Goal: Task Accomplishment & Management: Manage account settings

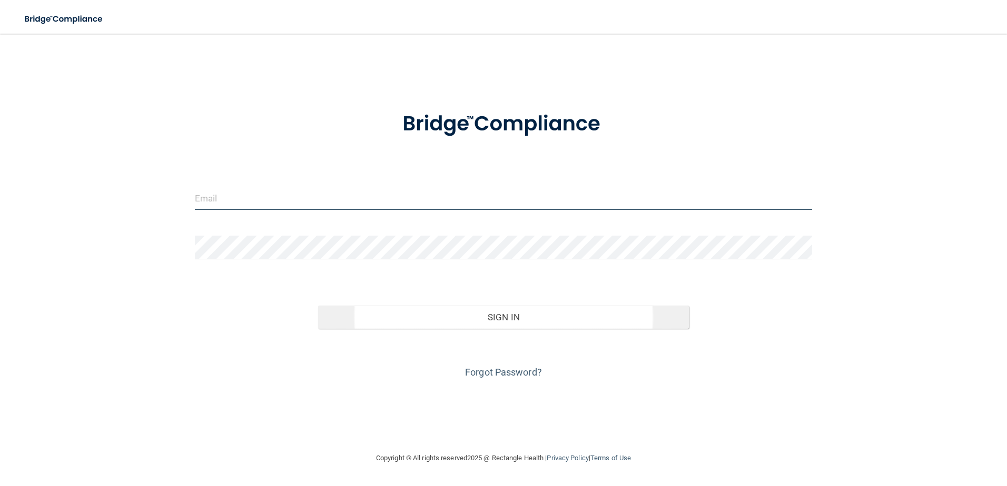
type input "storres@rectanglehealth.com"
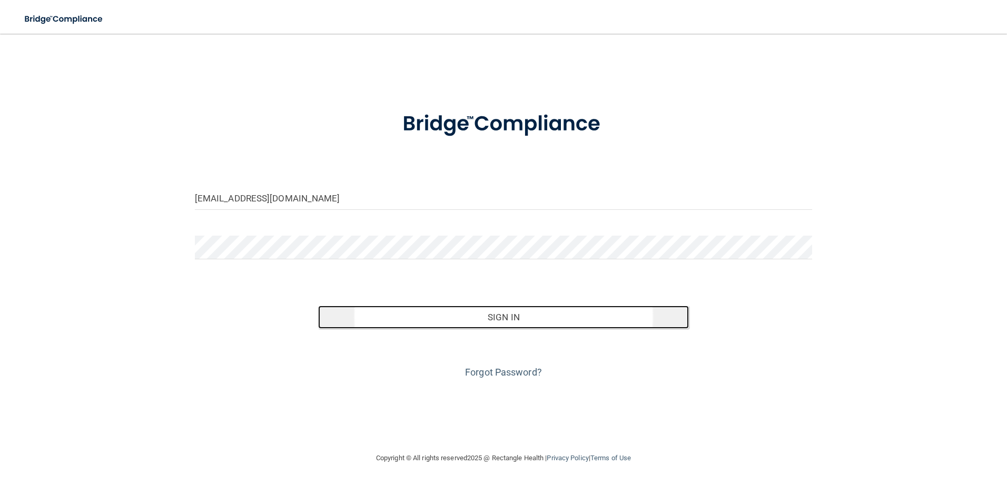
click at [465, 322] on button "Sign In" at bounding box center [503, 317] width 371 height 23
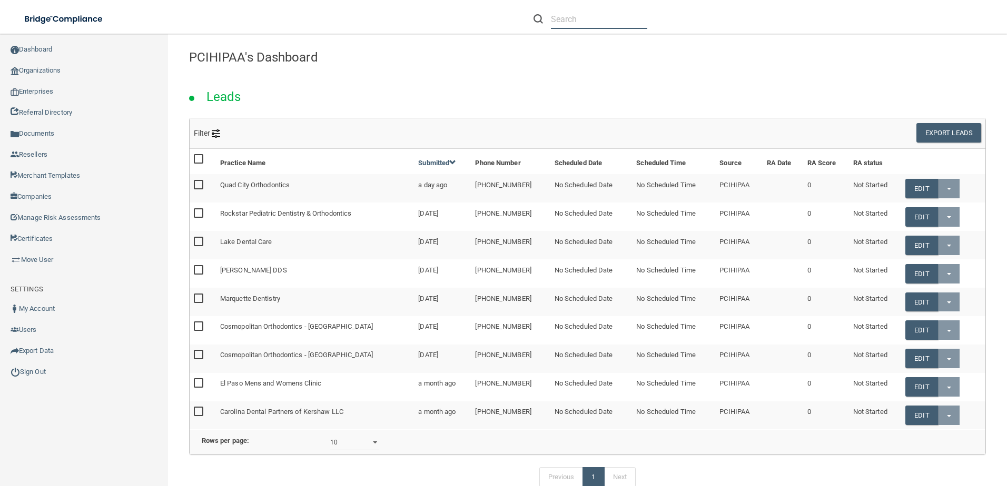
click at [586, 25] on input "text" at bounding box center [599, 18] width 96 height 19
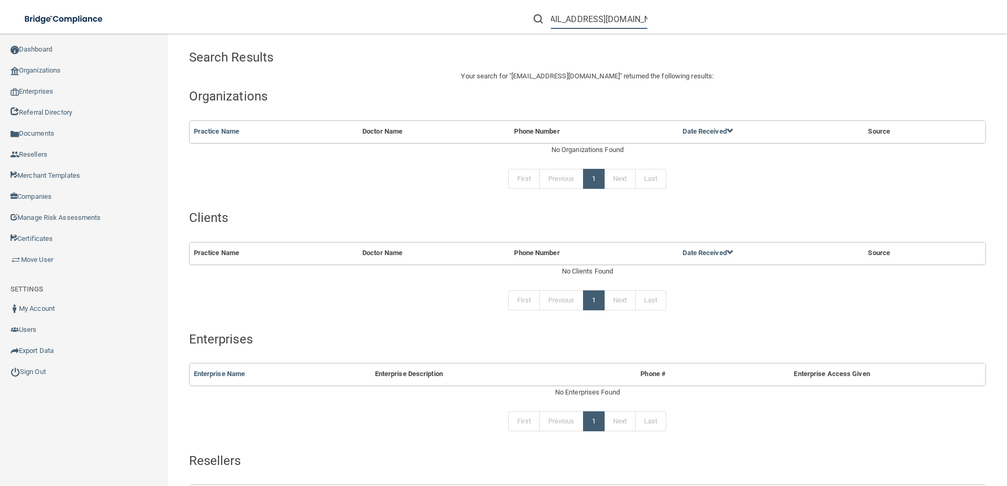
click at [585, 26] on input "karenkimbovlee@gmail.com" at bounding box center [599, 18] width 96 height 19
click at [599, 18] on input "karenkimpovlee@gmail.com" at bounding box center [599, 18] width 96 height 19
drag, startPoint x: 551, startPoint y: 22, endPoint x: 463, endPoint y: 17, distance: 88.5
click at [463, 17] on div "karenkimpovlee@gmail.com Manage My Enterprise Manage My Location" at bounding box center [713, 19] width 587 height 38
click at [609, 18] on input "karenkimpovlee@gmail.com" at bounding box center [599, 18] width 96 height 19
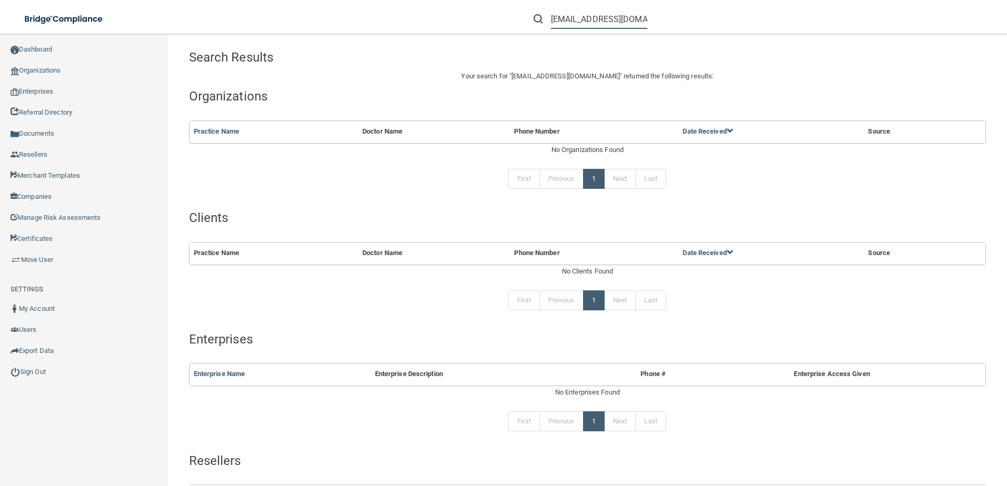
click at [604, 23] on input "karenkimpovlee@gmail.com" at bounding box center [599, 18] width 96 height 19
click at [599, 20] on input "karenkimpovlee@gmail.com" at bounding box center [599, 18] width 96 height 19
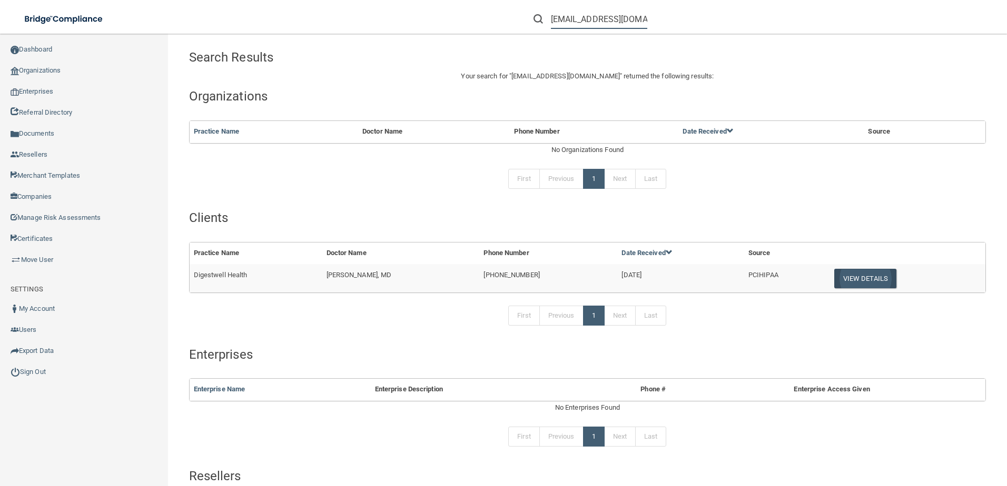
type input "karenkimpolee@gmail.com"
click at [854, 277] on button "View Details" at bounding box center [865, 278] width 62 height 19
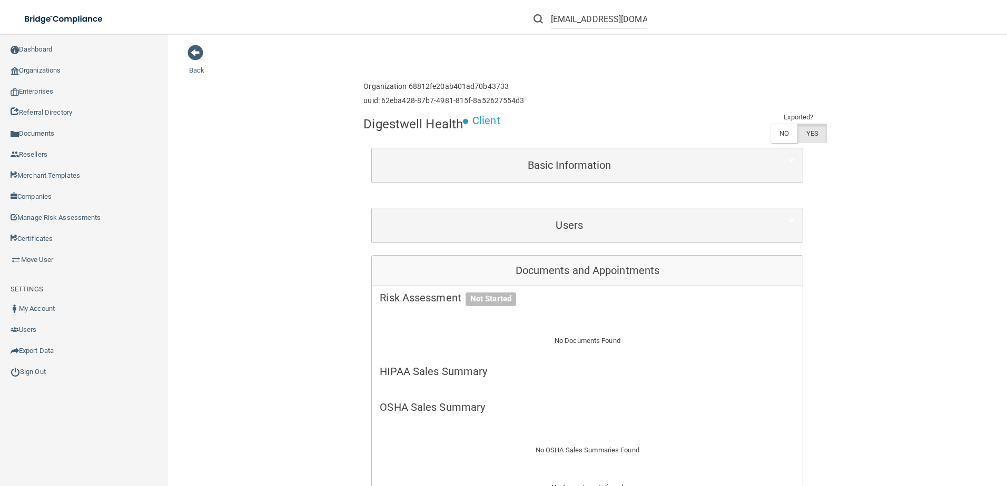
click at [474, 243] on div "Users First Name Last Name Email Type Activity Status Frances Horenstein admin@…" at bounding box center [587, 225] width 432 height 35
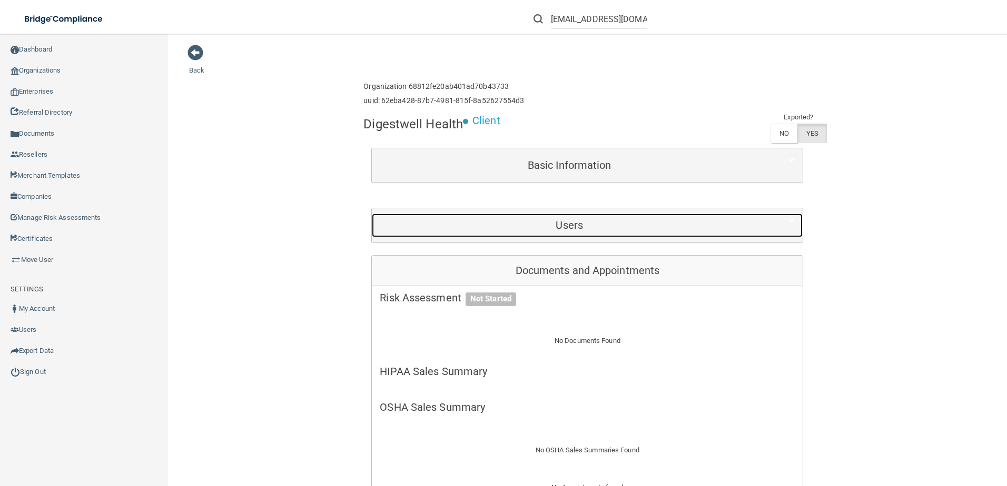
click at [475, 228] on h5 "Users" at bounding box center [569, 226] width 379 height 12
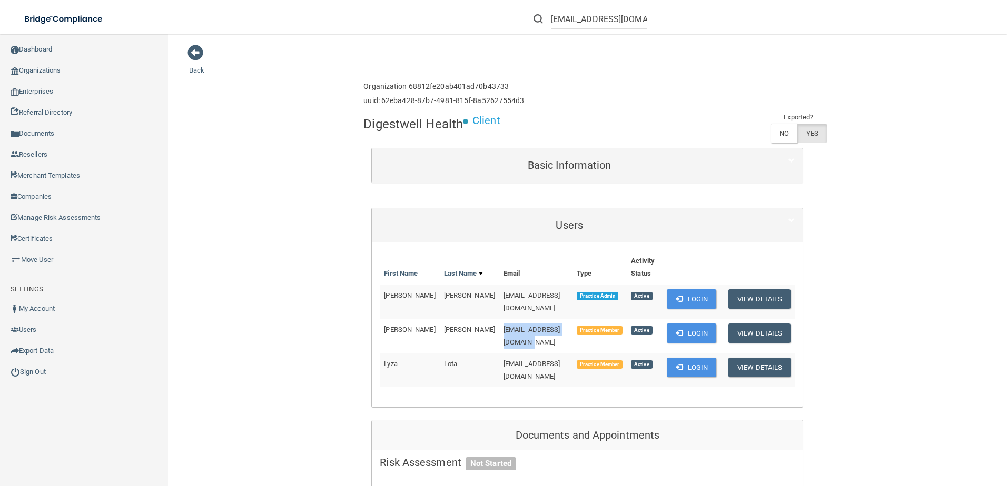
drag, startPoint x: 553, startPoint y: 325, endPoint x: 460, endPoint y: 325, distance: 92.7
click at [499, 325] on td "karenkimpolee@gmail.com" at bounding box center [535, 336] width 73 height 34
copy span "karenkimpolee@gmail.com"
click at [694, 330] on button "Login" at bounding box center [691, 333] width 50 height 19
click at [703, 290] on button "Login" at bounding box center [691, 299] width 50 height 19
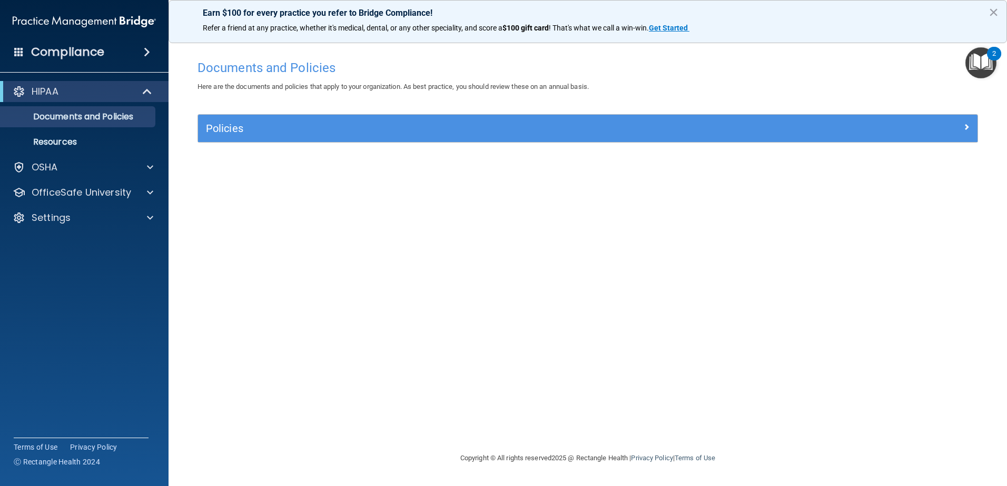
drag, startPoint x: 85, startPoint y: 235, endPoint x: 85, endPoint y: 228, distance: 6.9
click at [85, 234] on div "HIPAA Documents and Policies Report an Incident Business Associates Emergency P…" at bounding box center [84, 157] width 169 height 160
click at [85, 228] on div "HIPAA Documents and Policies Report an Incident Business Associates Emergency P…" at bounding box center [84, 157] width 169 height 160
click at [91, 214] on div "Settings" at bounding box center [70, 218] width 131 height 13
click at [91, 272] on p "Sign Out" at bounding box center [79, 268] width 144 height 11
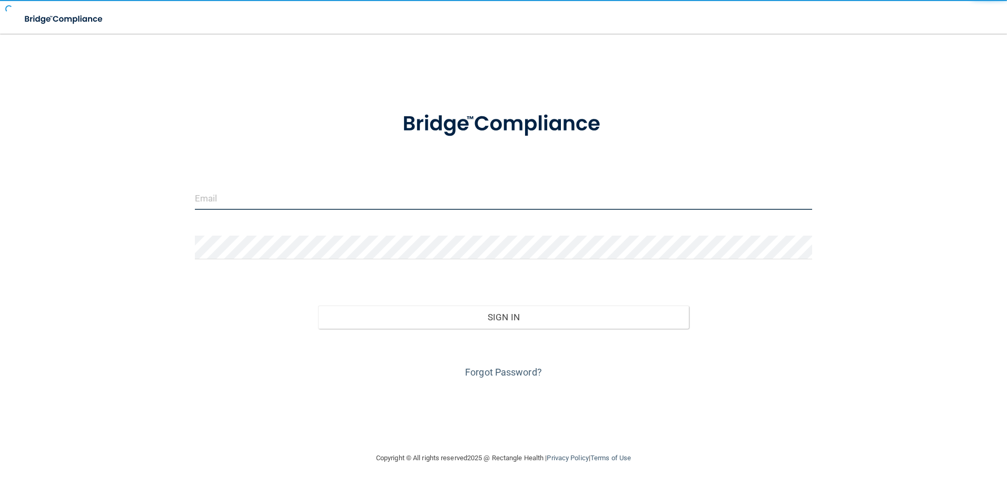
type input "storres@rectanglehealth.com"
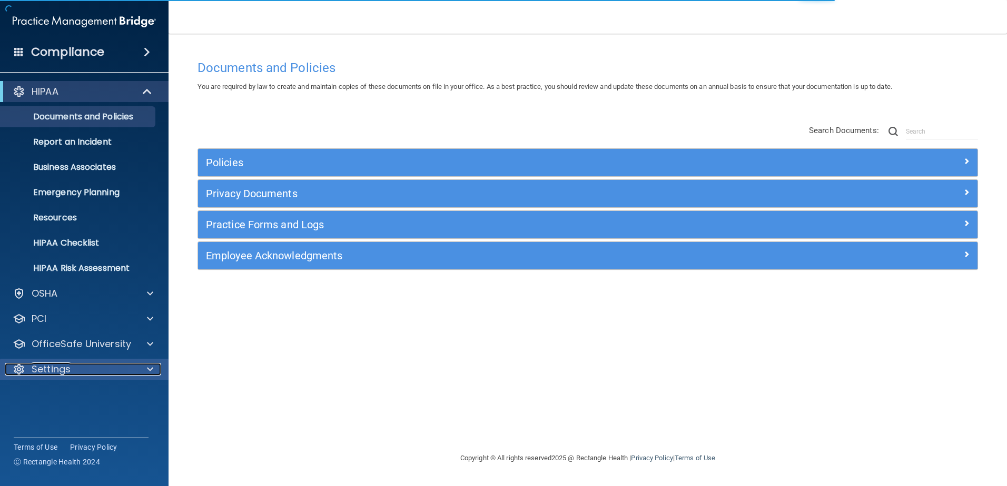
click at [124, 374] on div "Settings" at bounding box center [70, 369] width 131 height 13
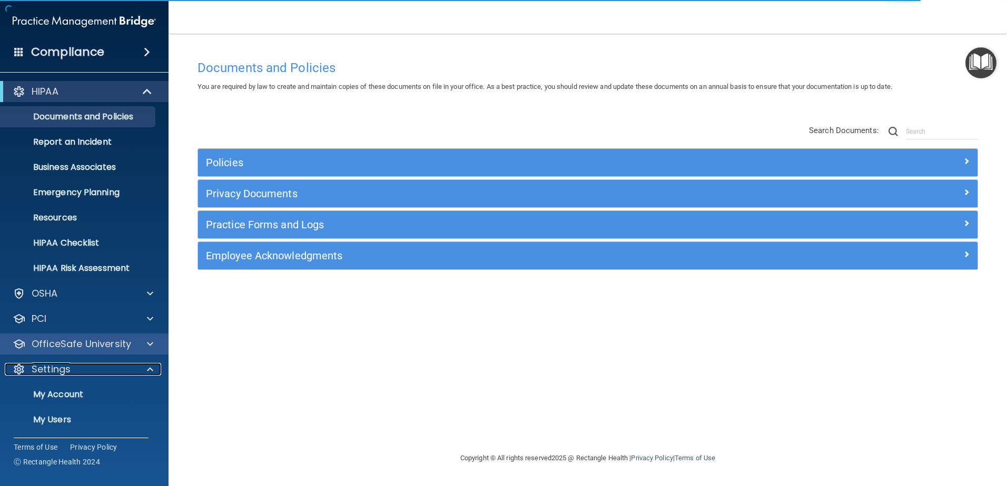
scroll to position [52, 0]
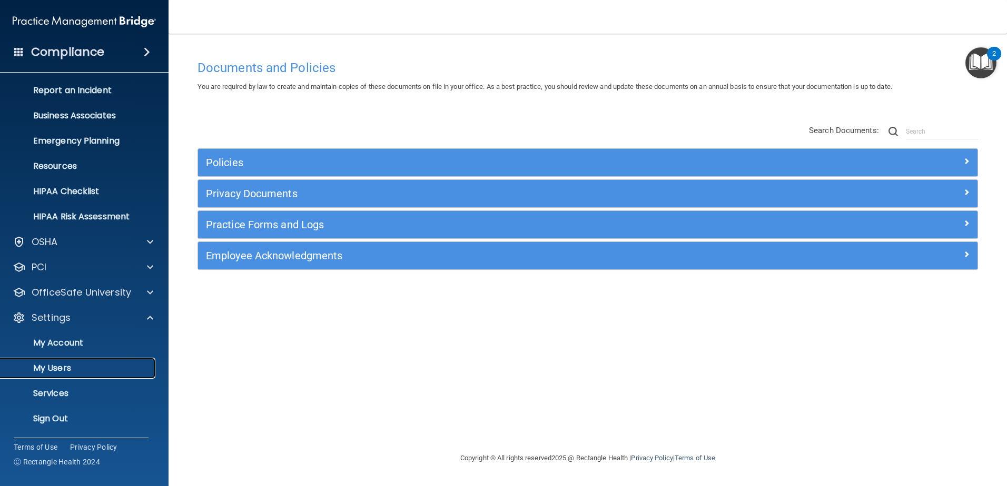
click at [104, 362] on link "My Users" at bounding box center [72, 368] width 166 height 21
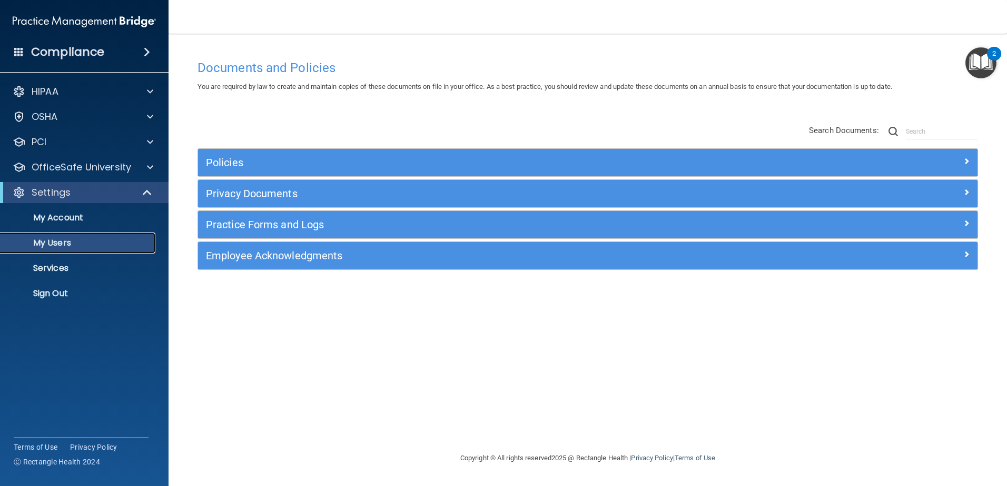
select select "20"
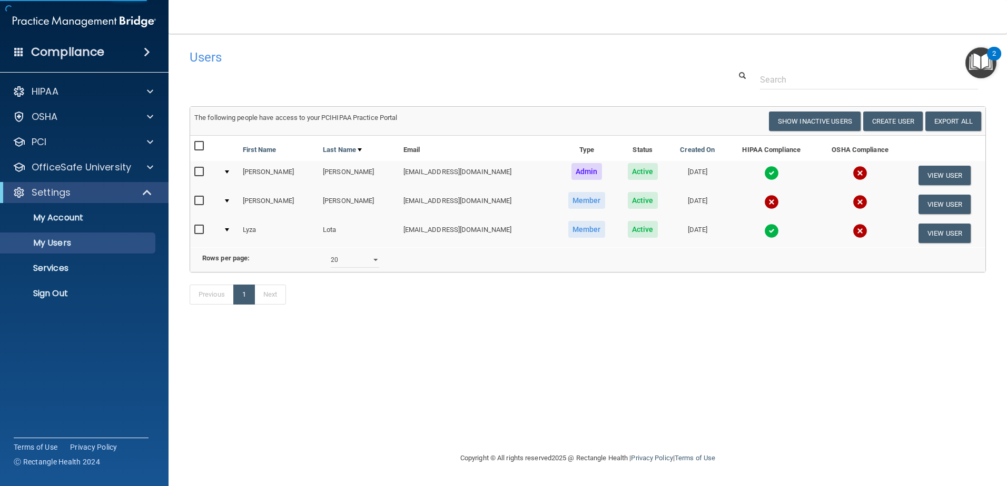
click at [201, 200] on input "checkbox" at bounding box center [200, 201] width 12 height 8
checkbox input "true"
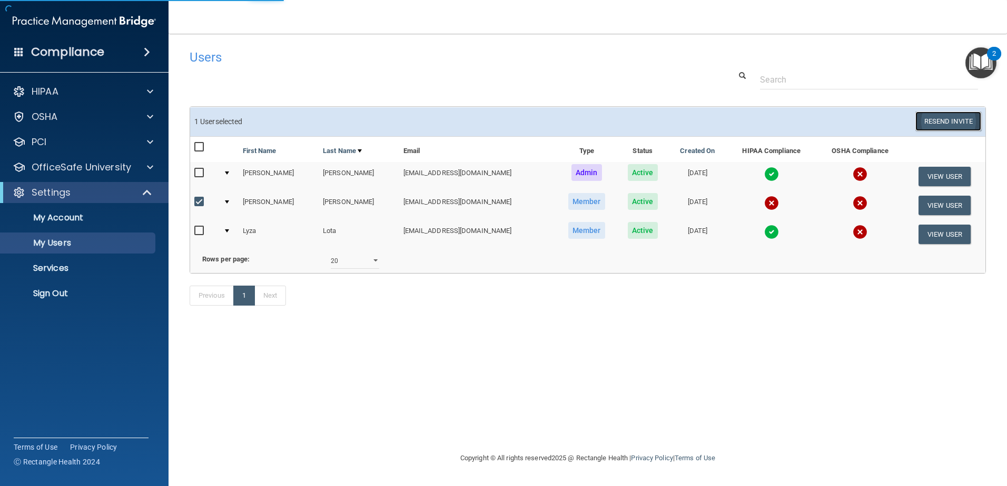
click at [949, 126] on button "Resend Invite" at bounding box center [948, 121] width 66 height 19
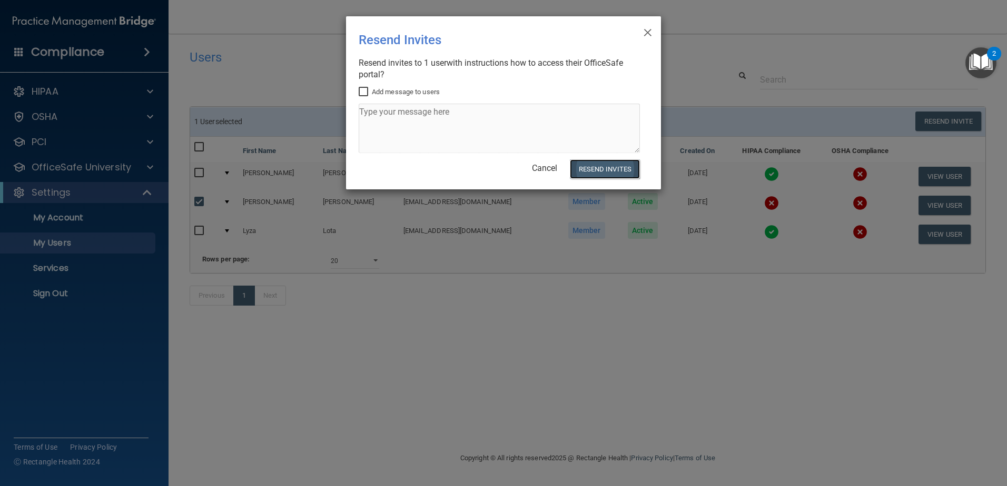
click at [607, 166] on button "Resend Invites" at bounding box center [605, 169] width 70 height 19
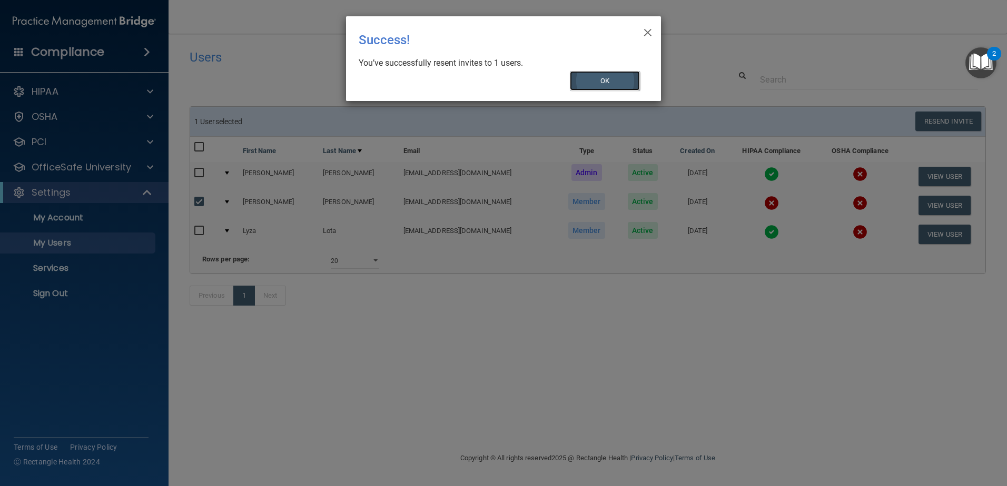
click at [609, 85] on button "OK" at bounding box center [605, 80] width 71 height 19
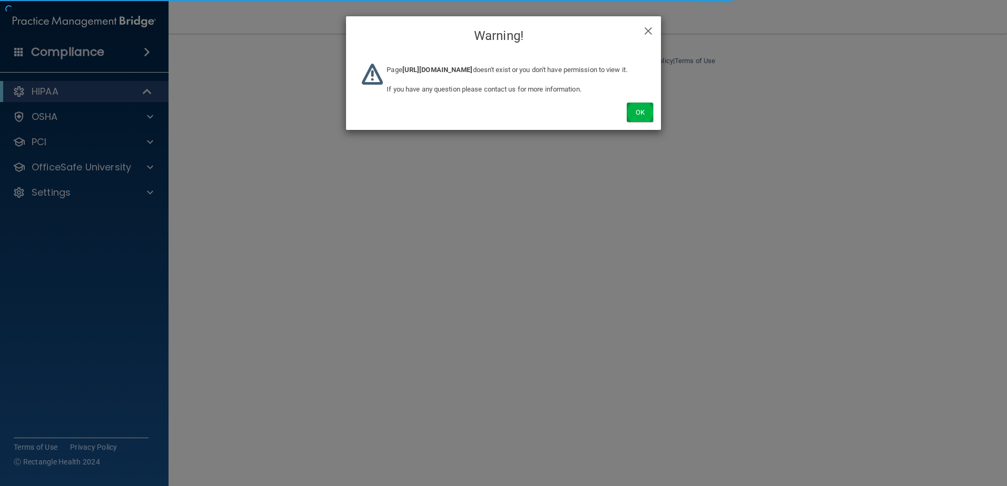
click at [638, 116] on div "× Close Warning! Page https://ra.officesafe.com/#/dashboard?lead_page=1&lead_or…" at bounding box center [503, 73] width 315 height 114
click at [637, 121] on button "Ok" at bounding box center [639, 112] width 26 height 19
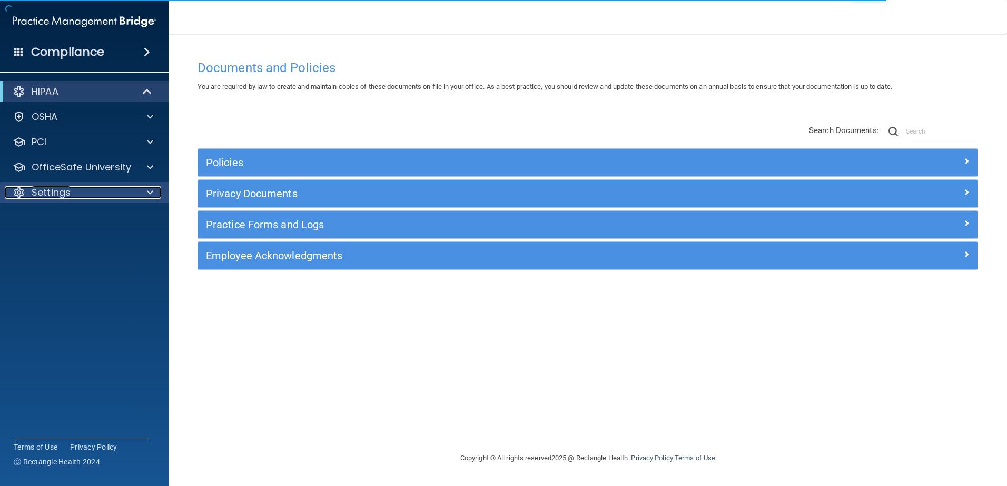
click at [119, 188] on div "Settings" at bounding box center [70, 192] width 131 height 13
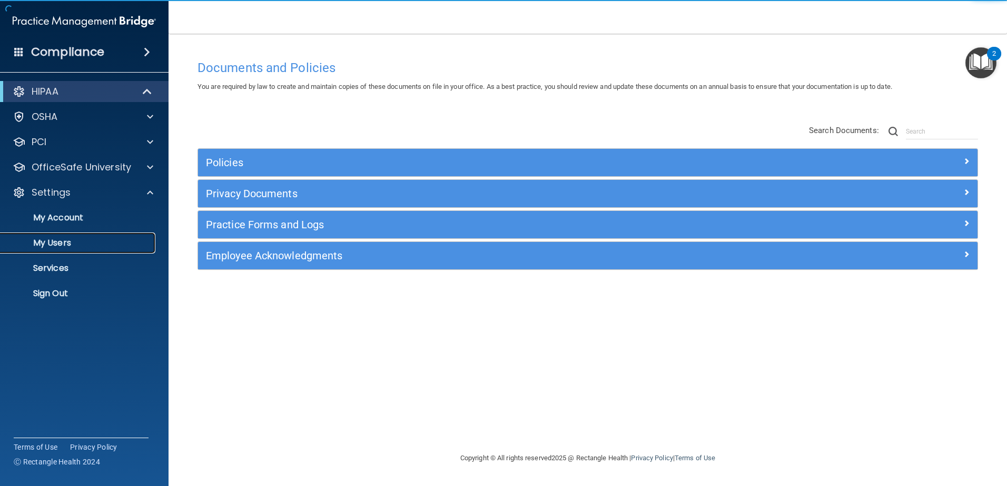
click at [95, 240] on p "My Users" at bounding box center [79, 243] width 144 height 11
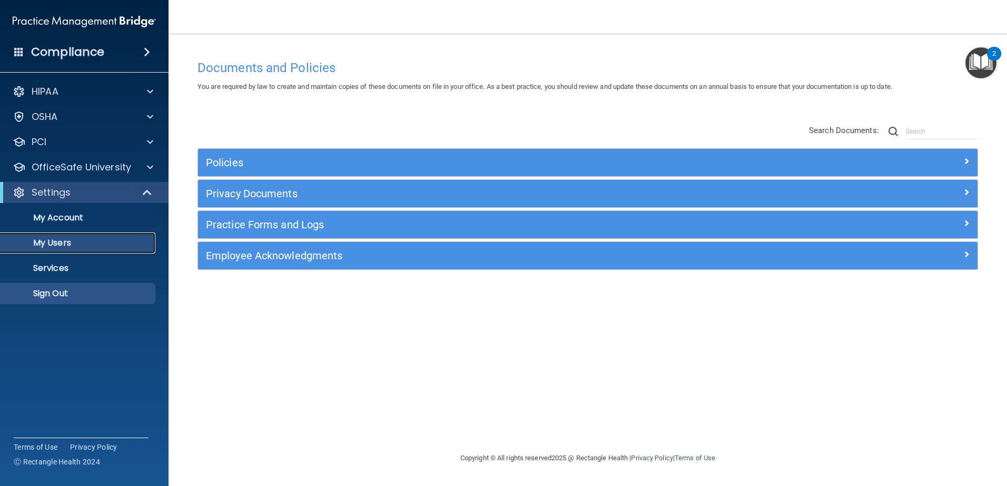
select select "20"
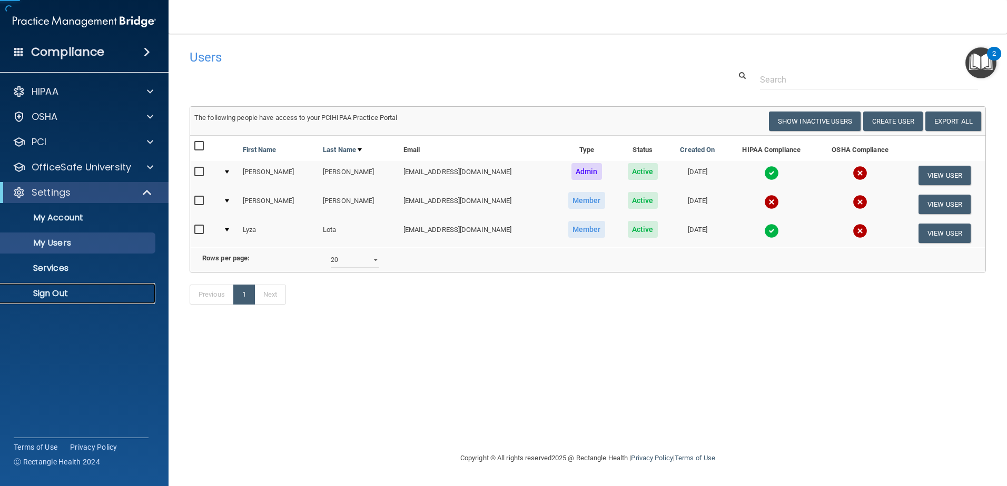
click at [72, 290] on p "Sign Out" at bounding box center [79, 294] width 144 height 11
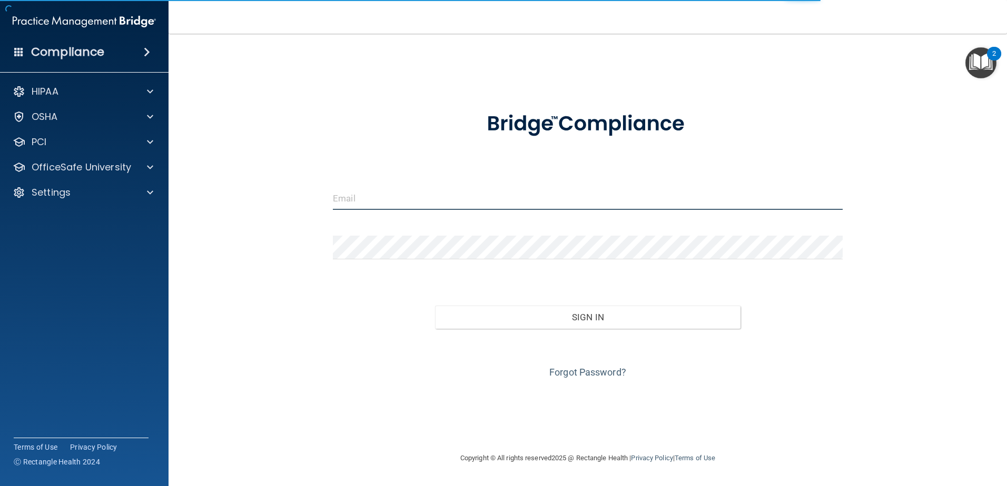
type input "storres@rectanglehealth.com"
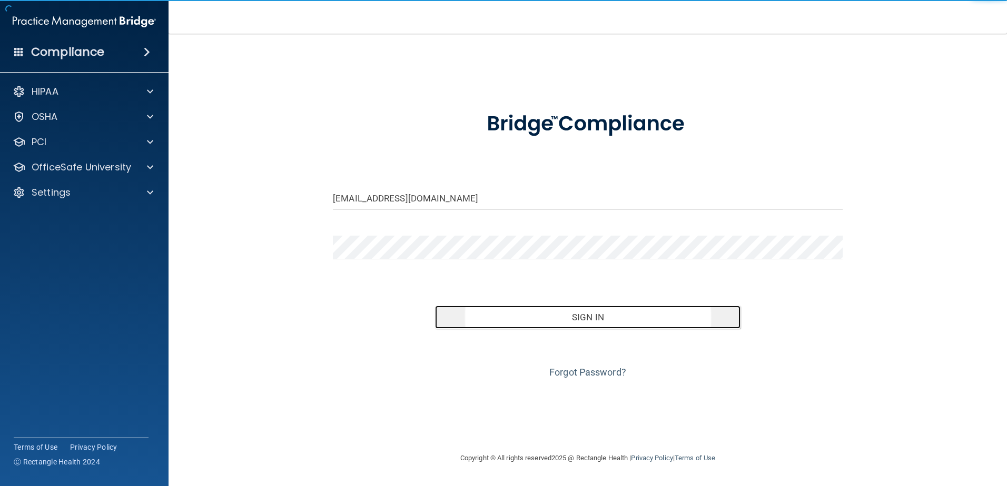
click at [582, 325] on button "Sign In" at bounding box center [588, 317] width 306 height 23
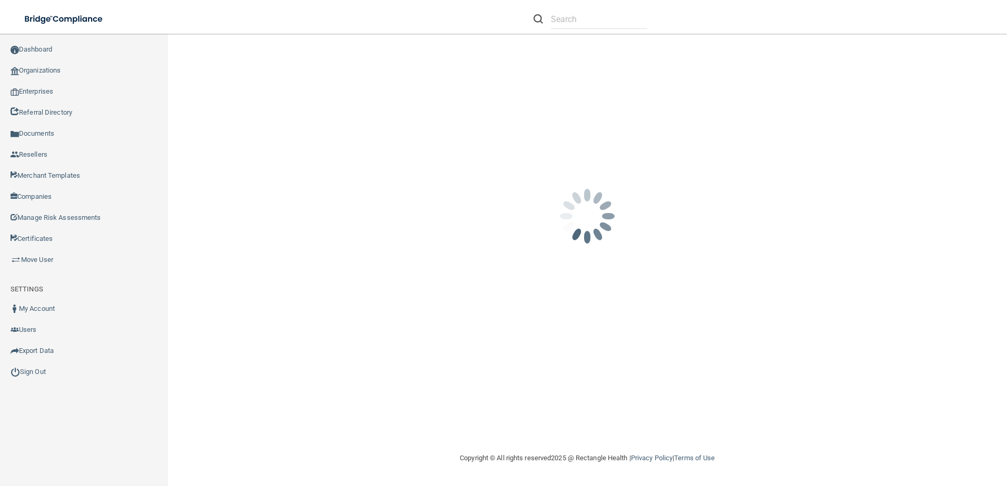
click at [116, 383] on div "Compliance HIPAA Documents and Policies Report an Incident Business Associates …" at bounding box center [84, 265] width 168 height 453
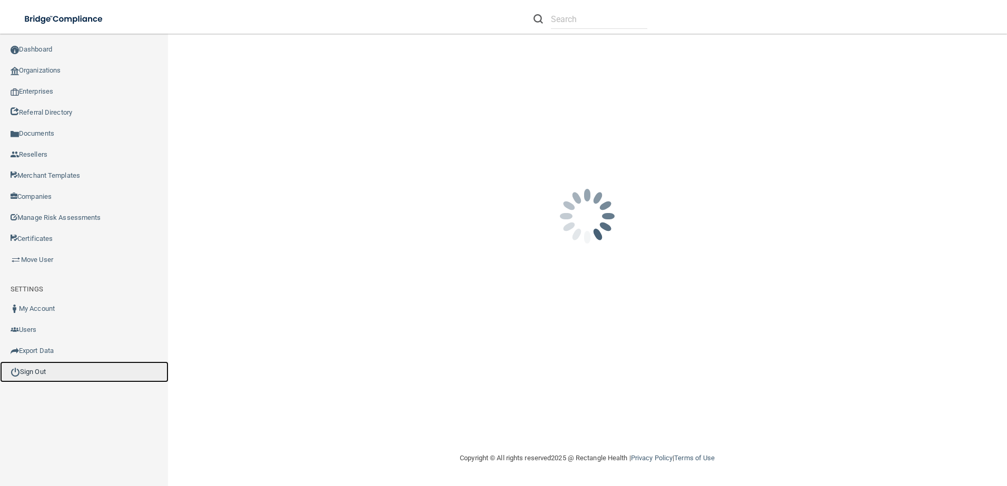
click at [117, 382] on link "Sign Out" at bounding box center [84, 372] width 168 height 21
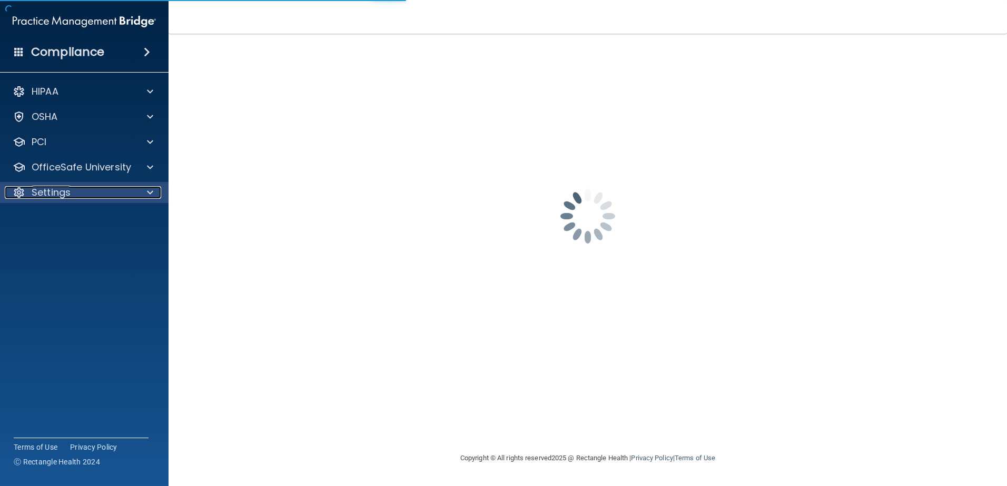
click at [108, 191] on div "Settings" at bounding box center [70, 192] width 131 height 13
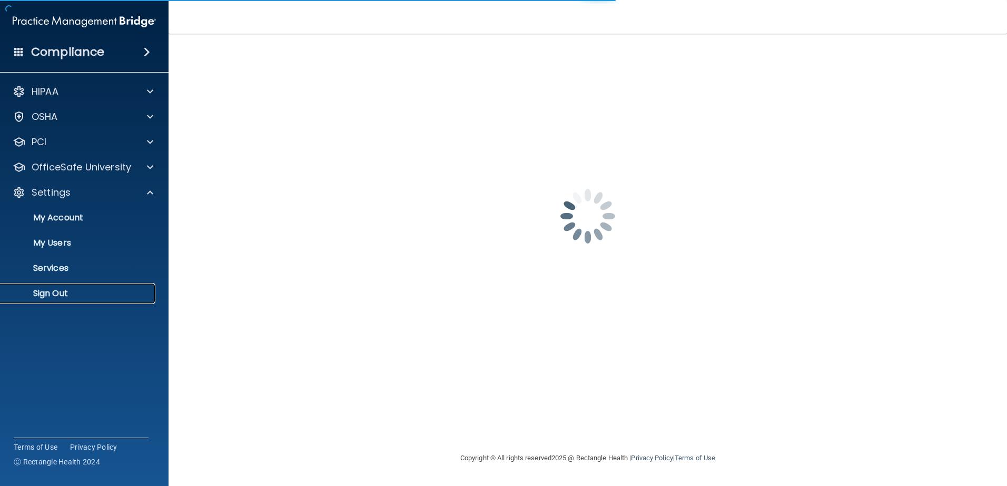
click at [87, 292] on p "Sign Out" at bounding box center [79, 294] width 144 height 11
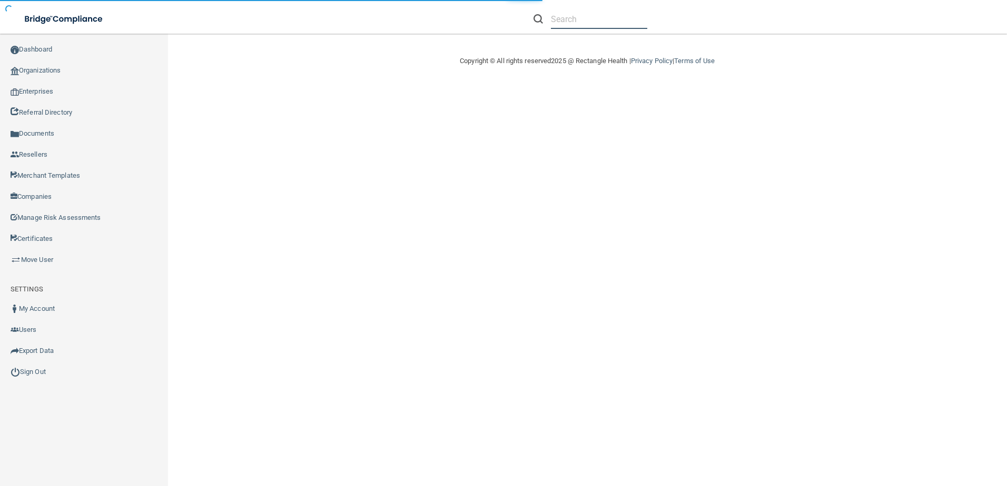
click at [559, 28] on input "text" at bounding box center [599, 18] width 96 height 19
paste input "Palo Alto Dental Wellness"
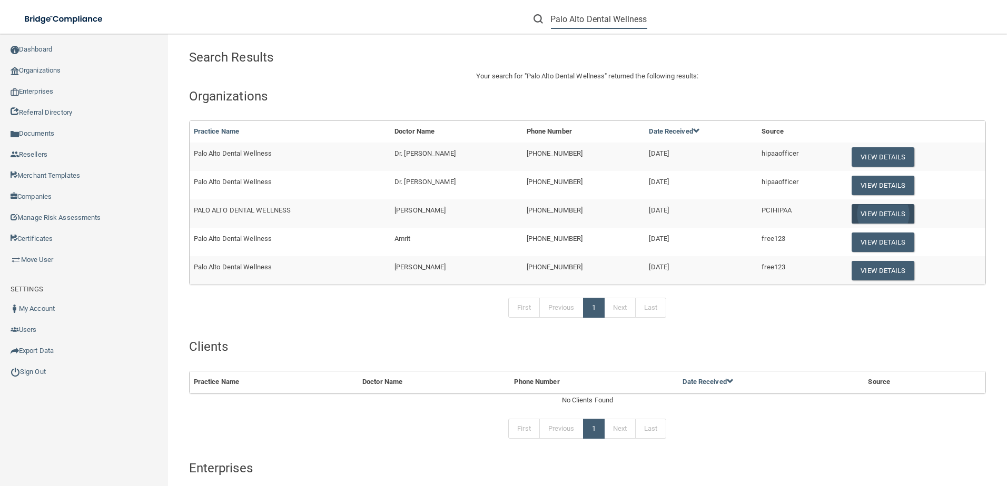
type input "Palo Alto Dental Wellness"
click at [863, 215] on button "View Details" at bounding box center [882, 213] width 62 height 19
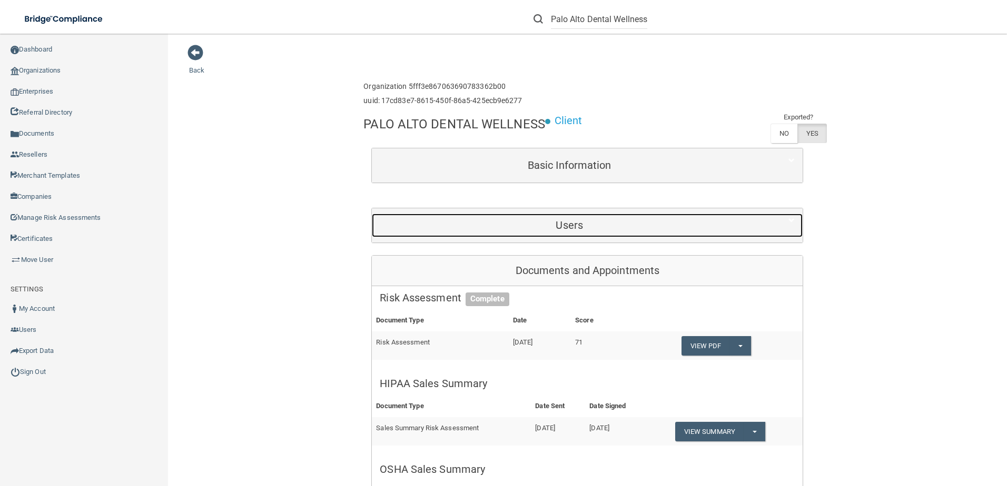
click at [622, 234] on div "Users" at bounding box center [569, 226] width 395 height 24
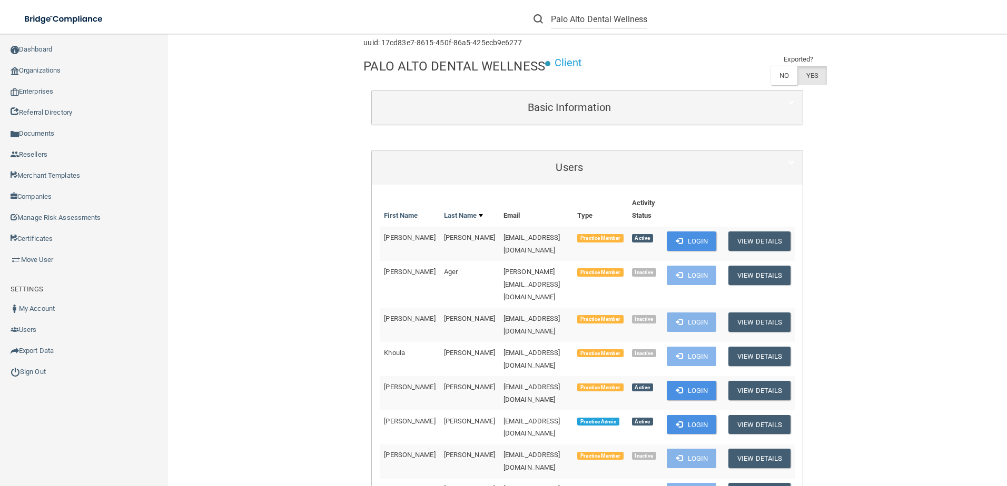
scroll to position [53, 0]
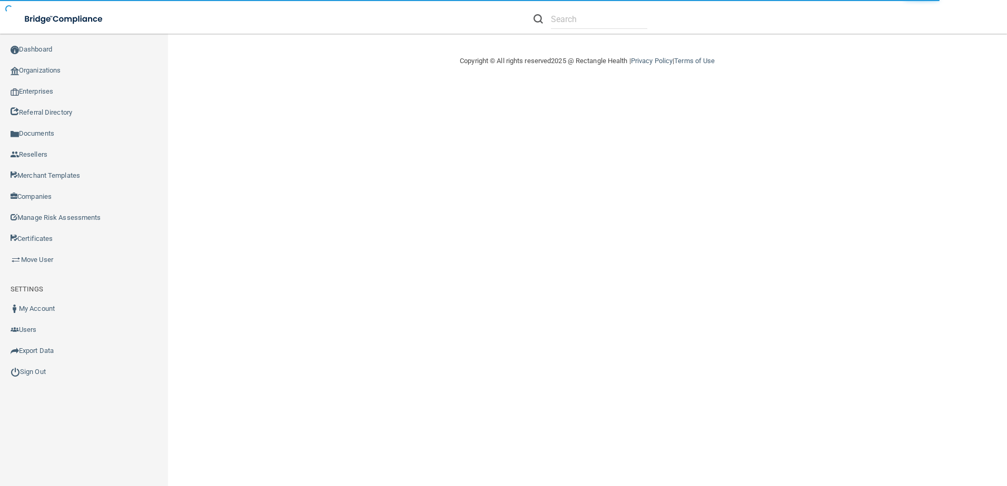
click at [544, 14] on div at bounding box center [590, 18] width 114 height 19
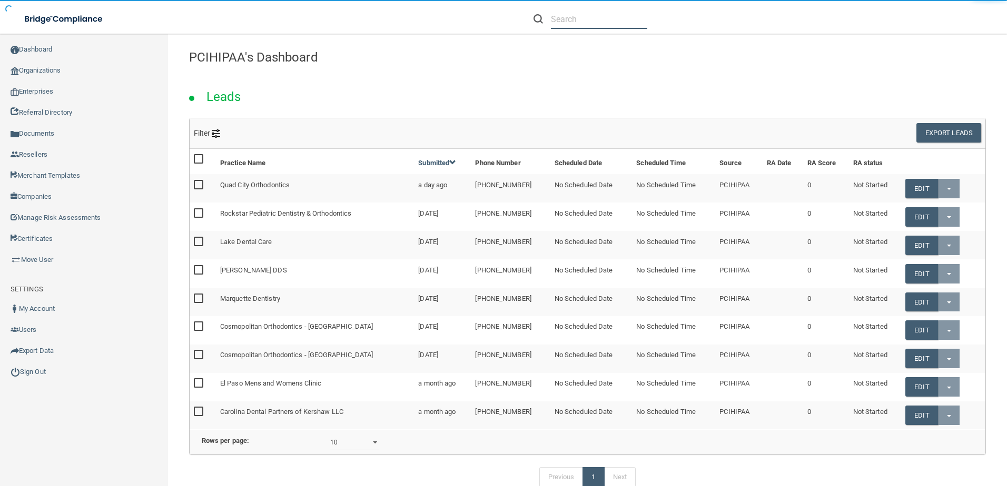
click at [553, 15] on input "text" at bounding box center [599, 18] width 96 height 19
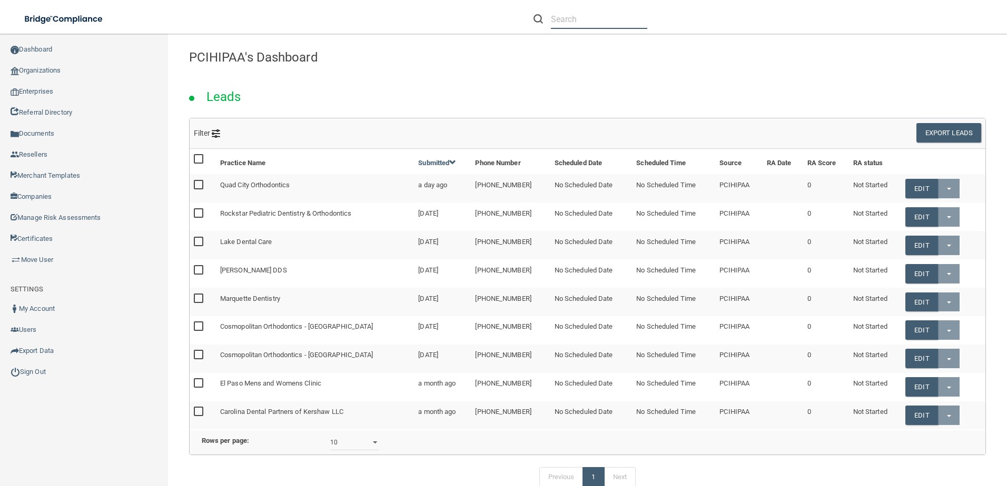
paste input "[EMAIL_ADDRESS][DOMAIN_NAME]"
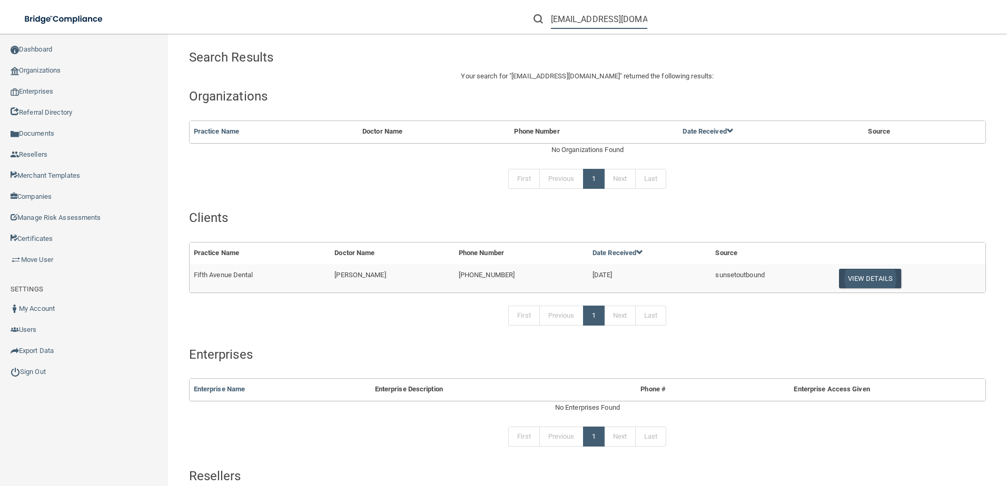
type input "[EMAIL_ADDRESS][DOMAIN_NAME]"
click at [839, 275] on button "View Details" at bounding box center [870, 278] width 62 height 19
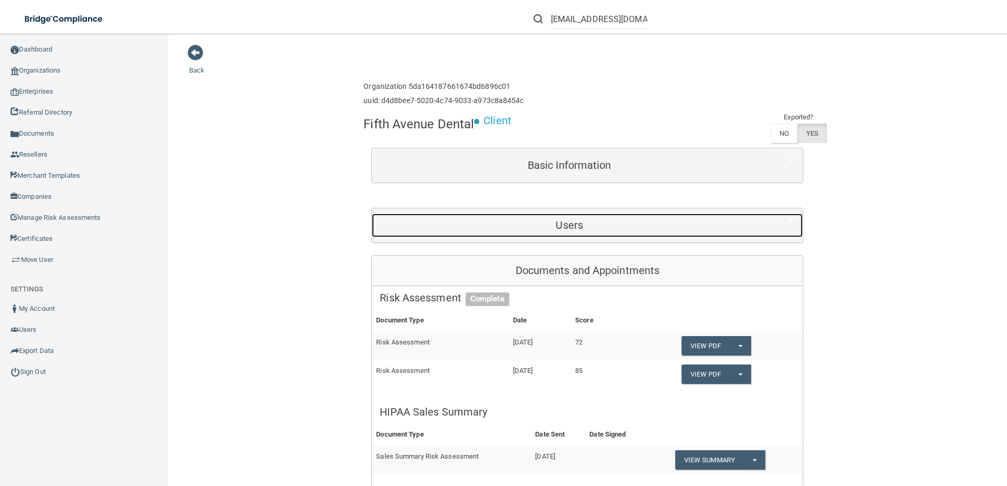
click at [534, 222] on h5 "Users" at bounding box center [569, 226] width 379 height 12
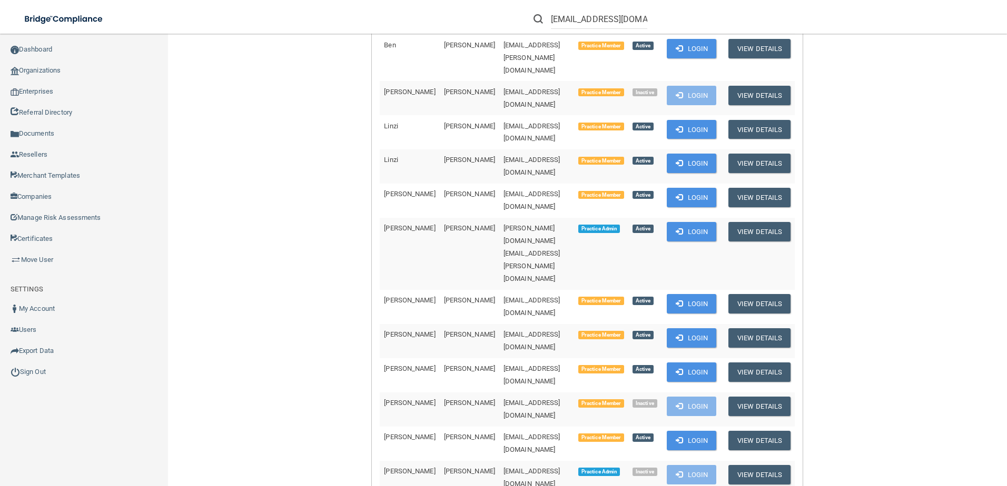
scroll to position [203, 0]
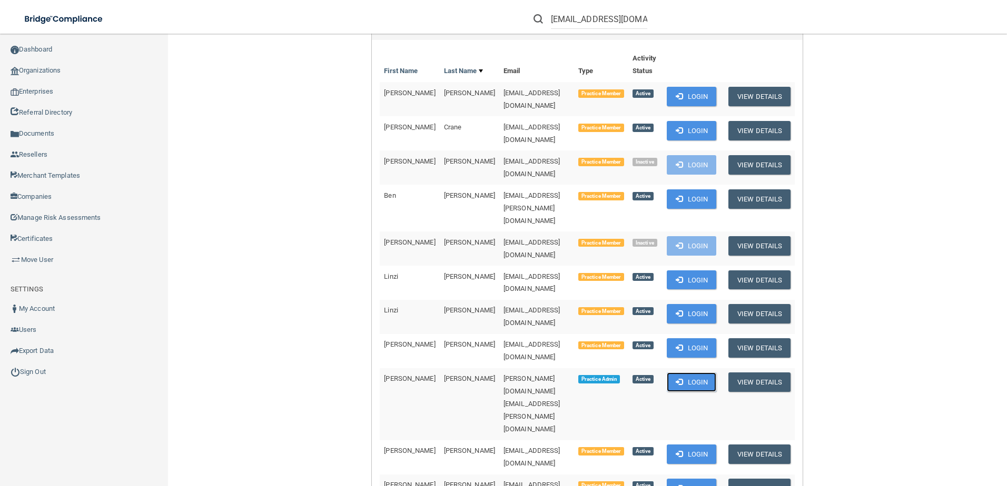
click at [679, 373] on button "Login" at bounding box center [691, 382] width 50 height 19
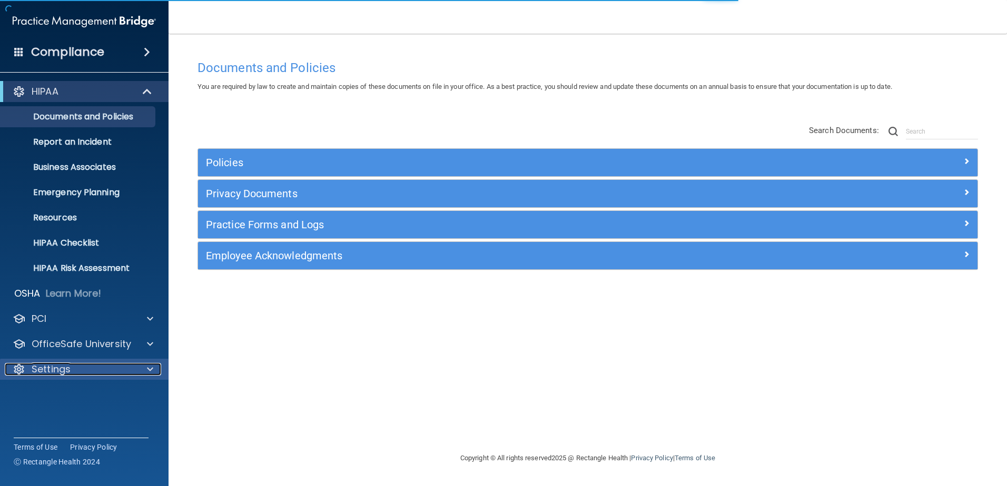
click at [124, 365] on div "Settings" at bounding box center [70, 369] width 131 height 13
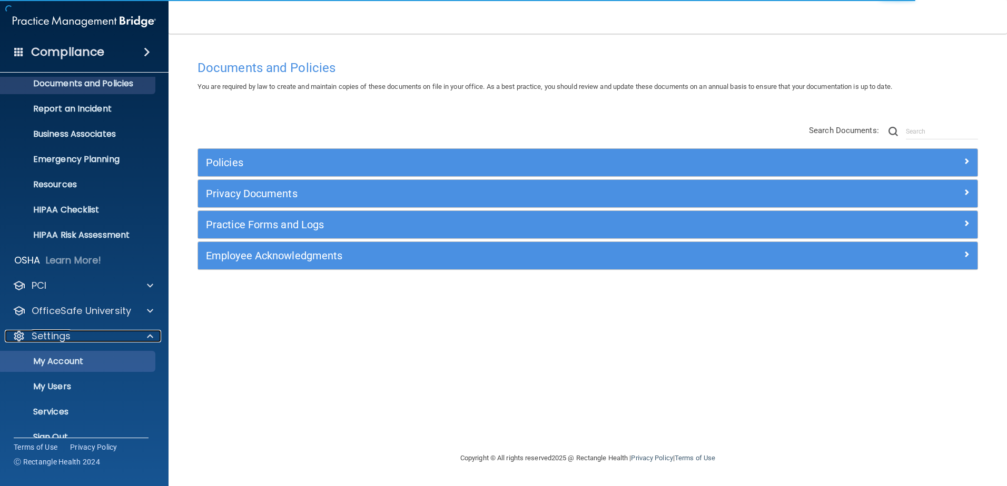
scroll to position [52, 0]
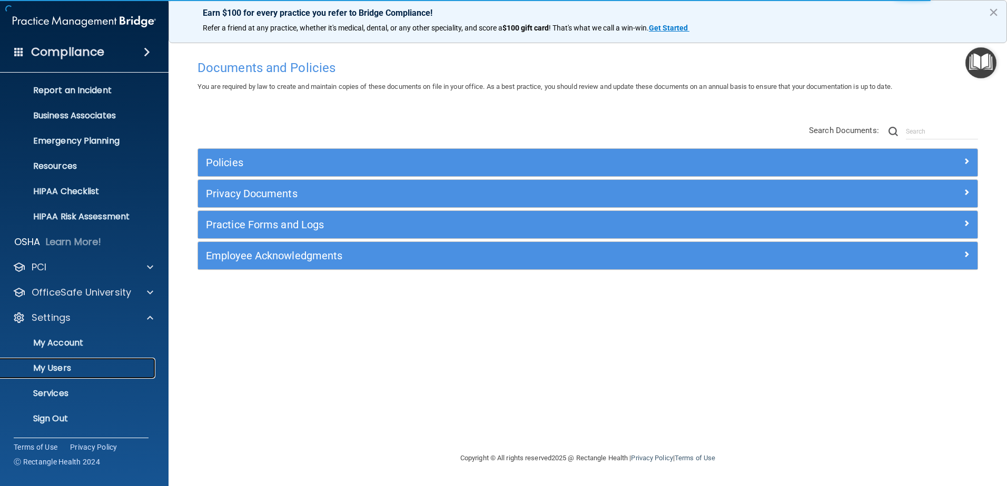
click at [111, 359] on link "My Users" at bounding box center [72, 368] width 166 height 21
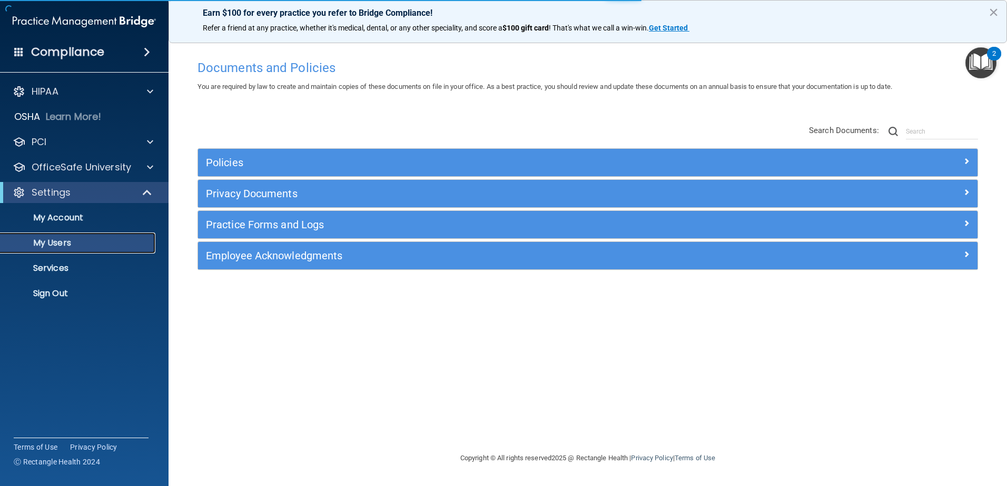
select select "20"
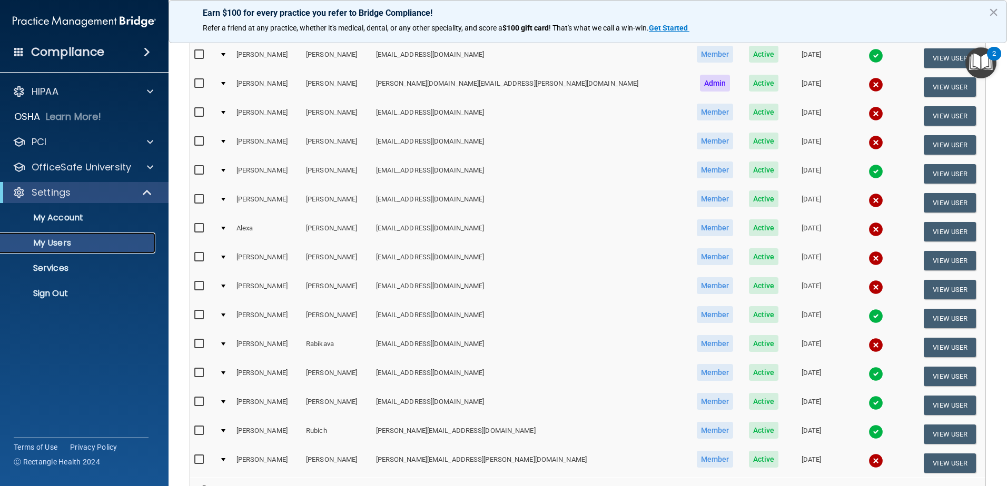
scroll to position [263, 0]
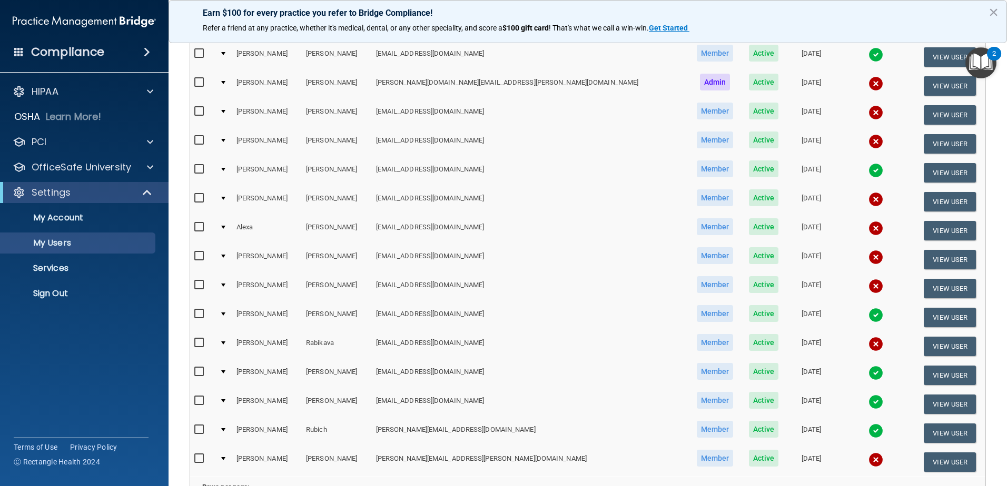
click at [196, 287] on input "checkbox" at bounding box center [200, 285] width 12 height 8
checkbox input "true"
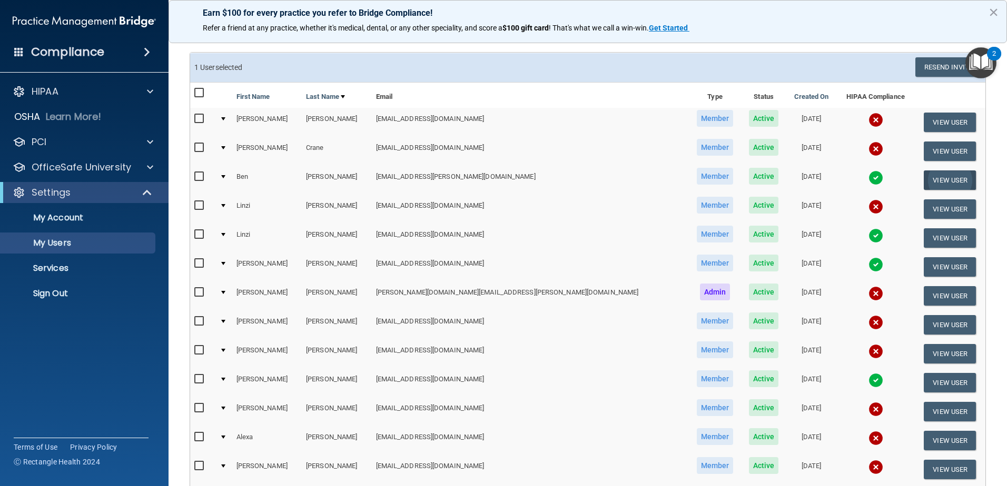
scroll to position [54, 0]
click at [943, 67] on button "Resend Invite" at bounding box center [948, 67] width 66 height 19
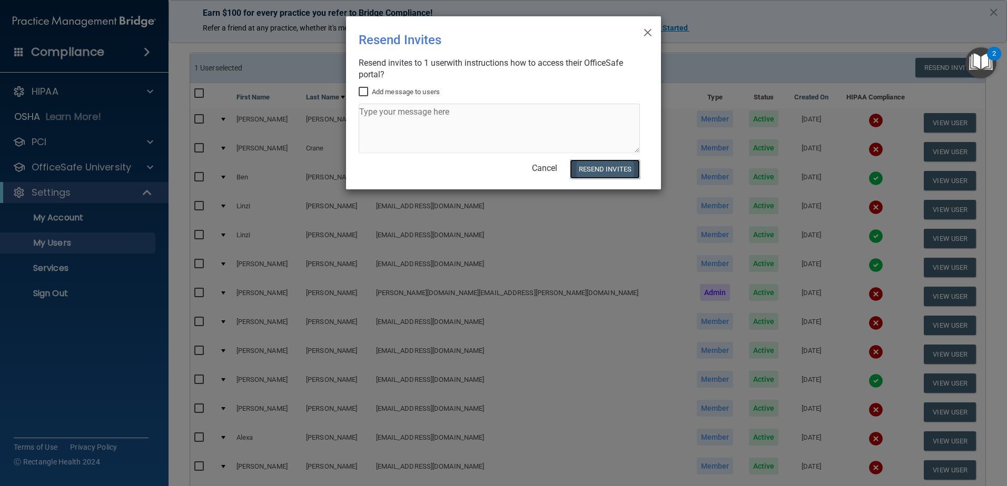
click at [591, 171] on button "Resend Invites" at bounding box center [605, 169] width 70 height 19
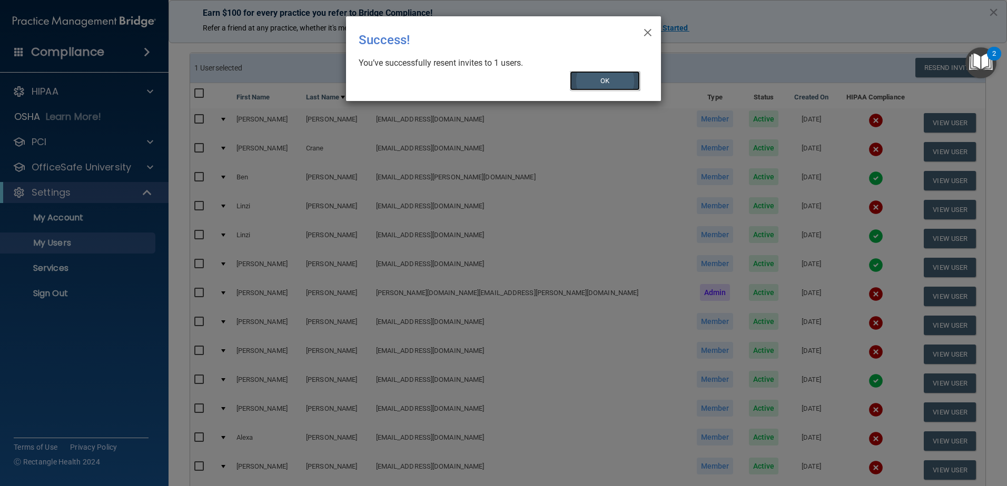
click at [596, 80] on button "OK" at bounding box center [605, 80] width 71 height 19
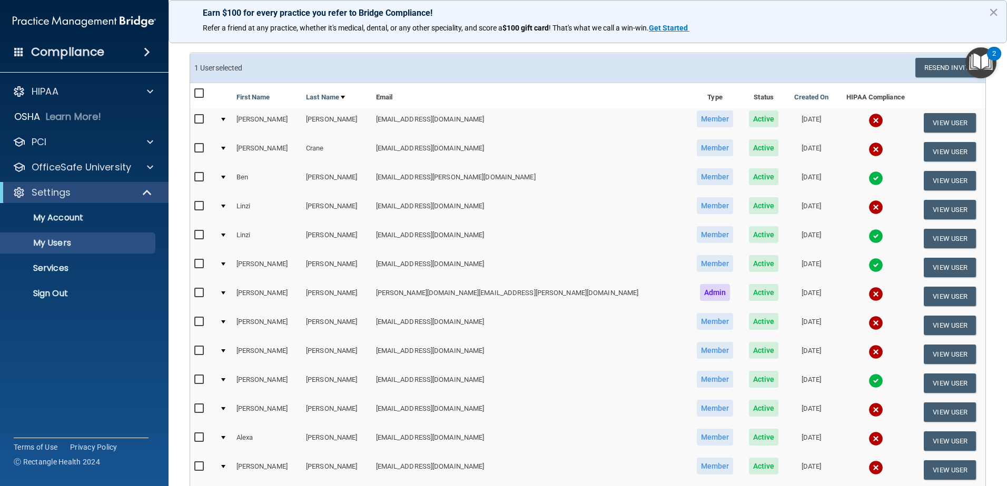
drag, startPoint x: 197, startPoint y: 118, endPoint x: 214, endPoint y: 122, distance: 17.2
click at [197, 118] on input "checkbox" at bounding box center [200, 119] width 12 height 8
checkbox input "true"
click at [934, 118] on button "View User" at bounding box center [949, 122] width 52 height 19
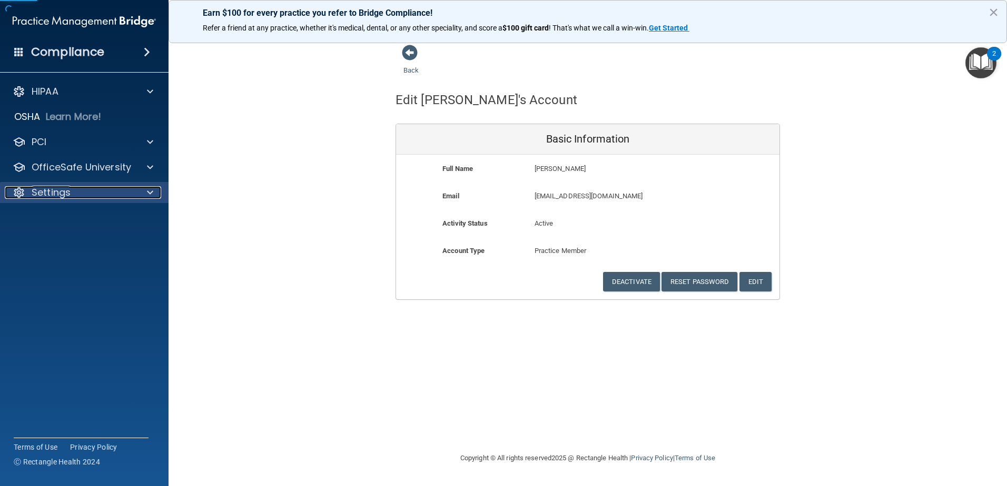
click at [79, 192] on div "Settings" at bounding box center [70, 192] width 131 height 13
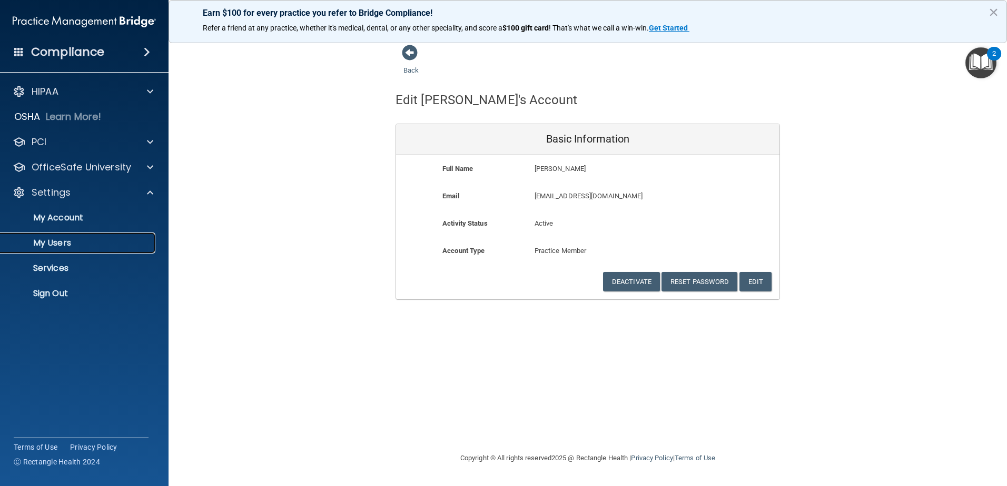
click at [84, 242] on p "My Users" at bounding box center [79, 243] width 144 height 11
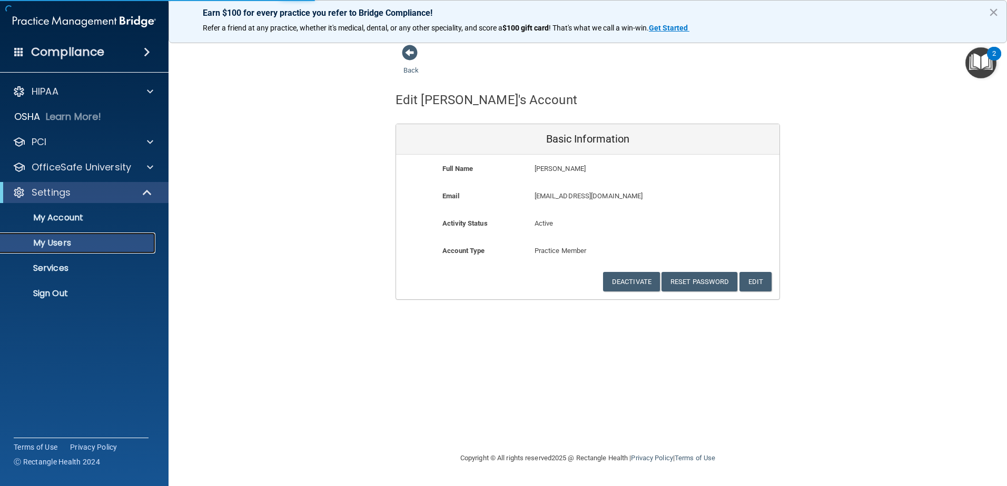
select select "20"
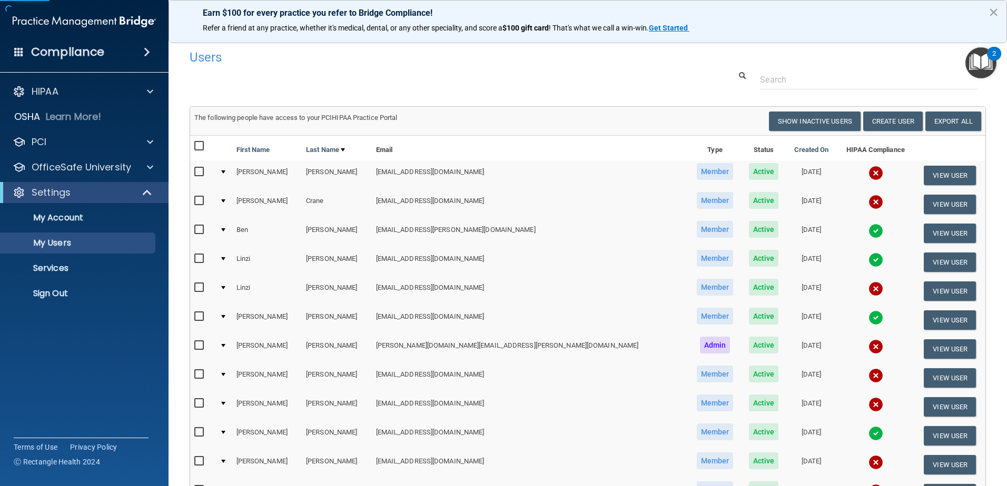
click at [197, 172] on input "checkbox" at bounding box center [200, 172] width 12 height 8
checkbox input "true"
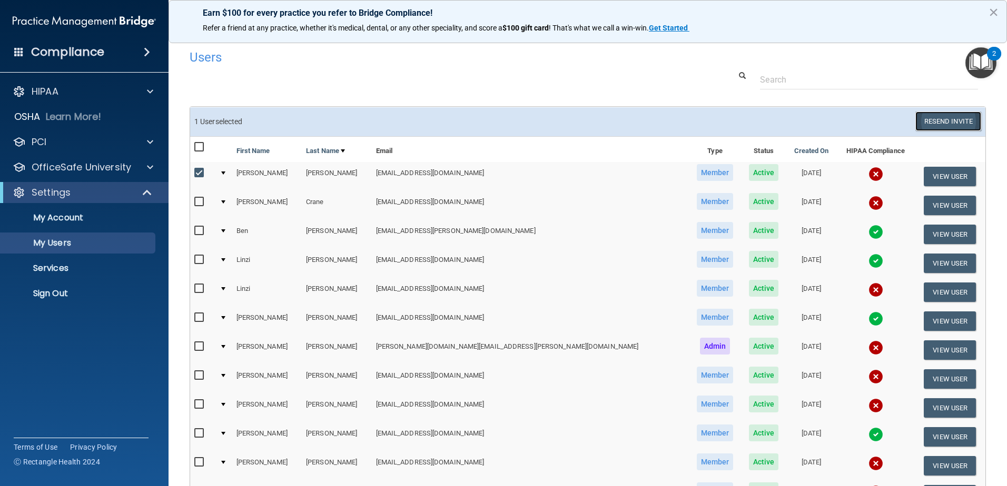
click at [936, 123] on button "Resend Invite" at bounding box center [948, 121] width 66 height 19
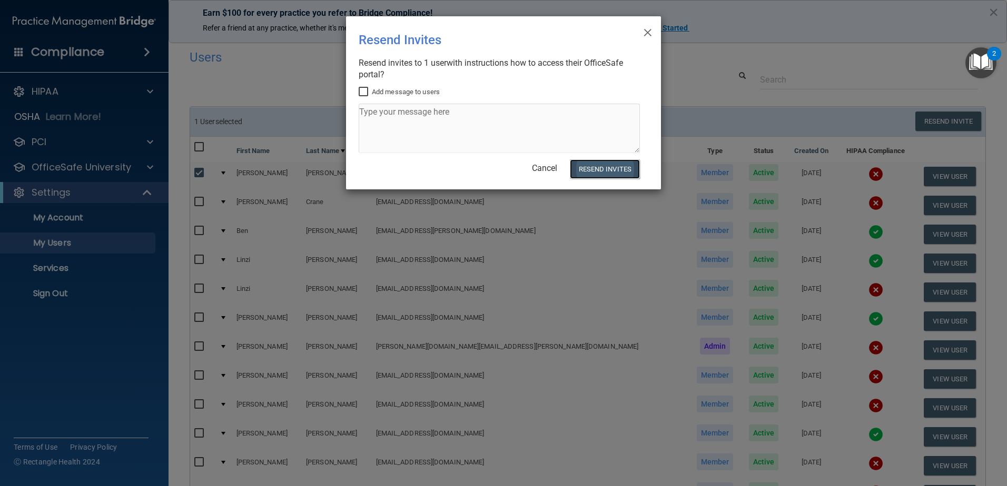
click at [610, 170] on button "Resend Invites" at bounding box center [605, 169] width 70 height 19
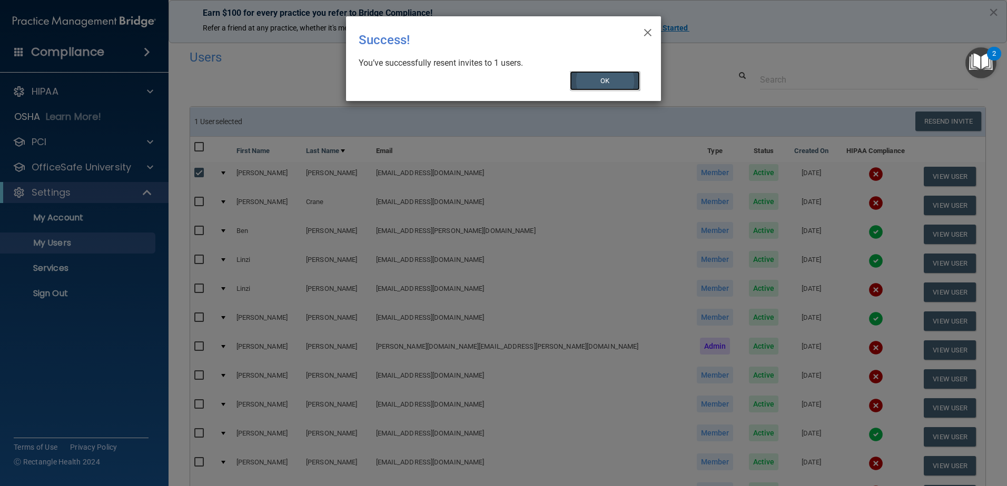
click at [605, 82] on button "OK" at bounding box center [605, 80] width 71 height 19
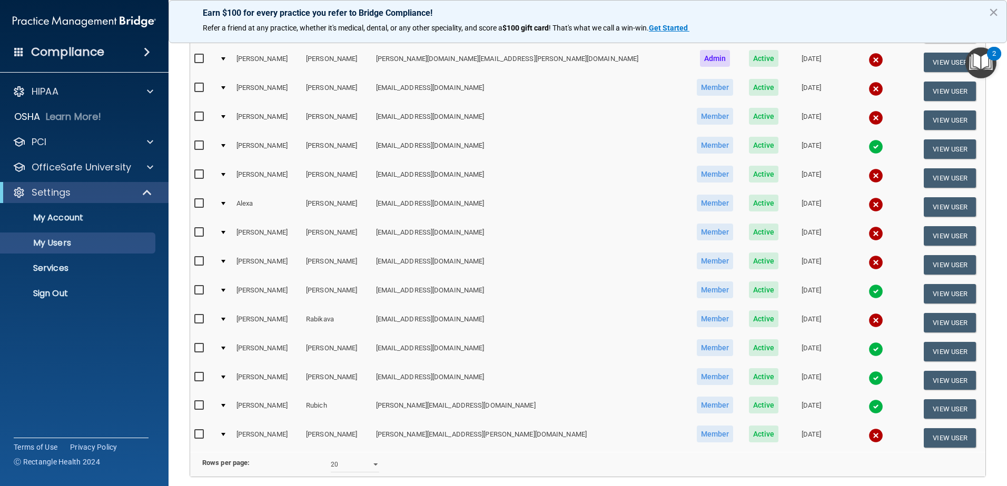
scroll to position [263, 0]
